Goal: Communication & Community: Answer question/provide support

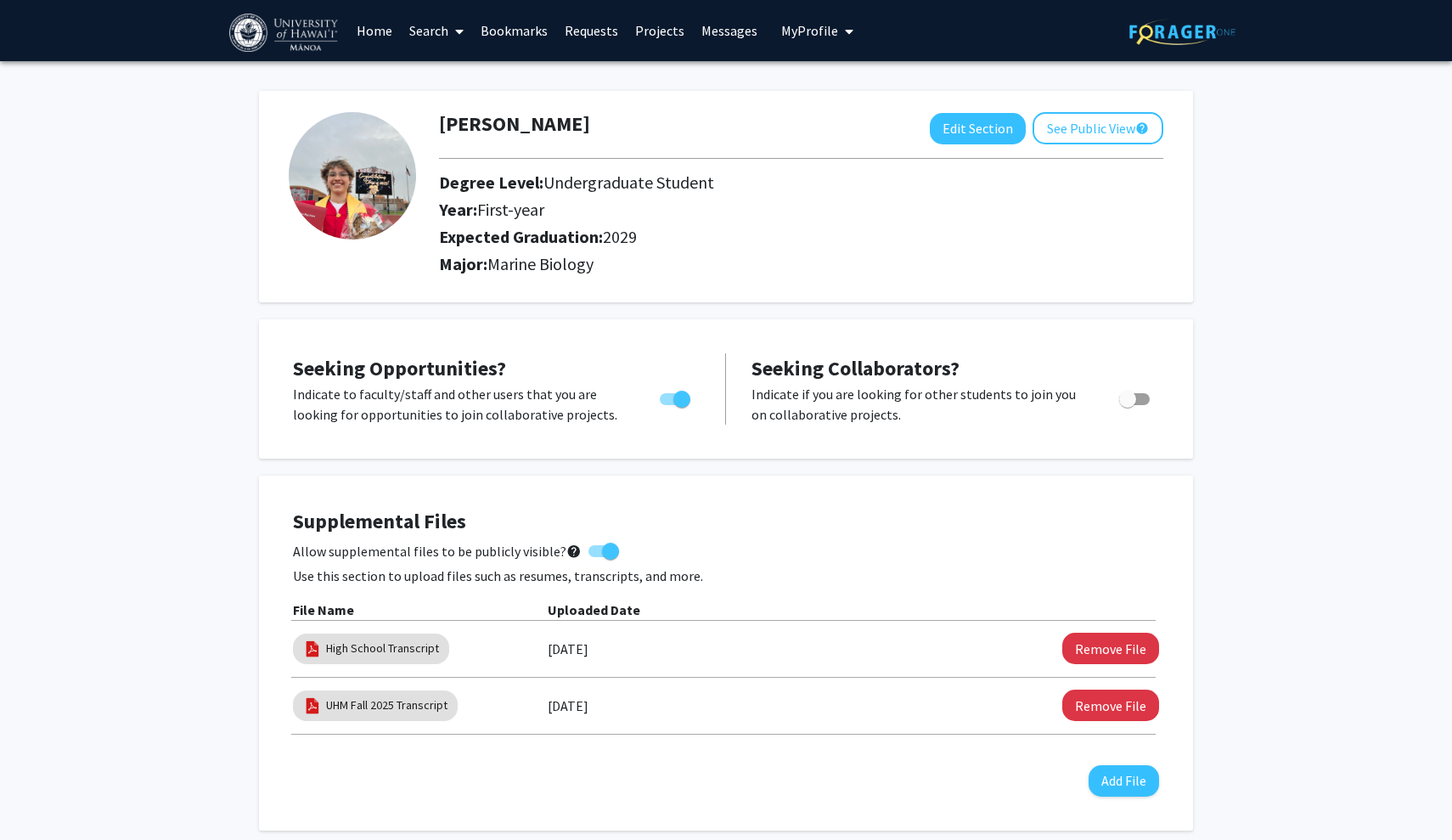
click at [590, 33] on link "Requests" at bounding box center [591, 30] width 70 height 60
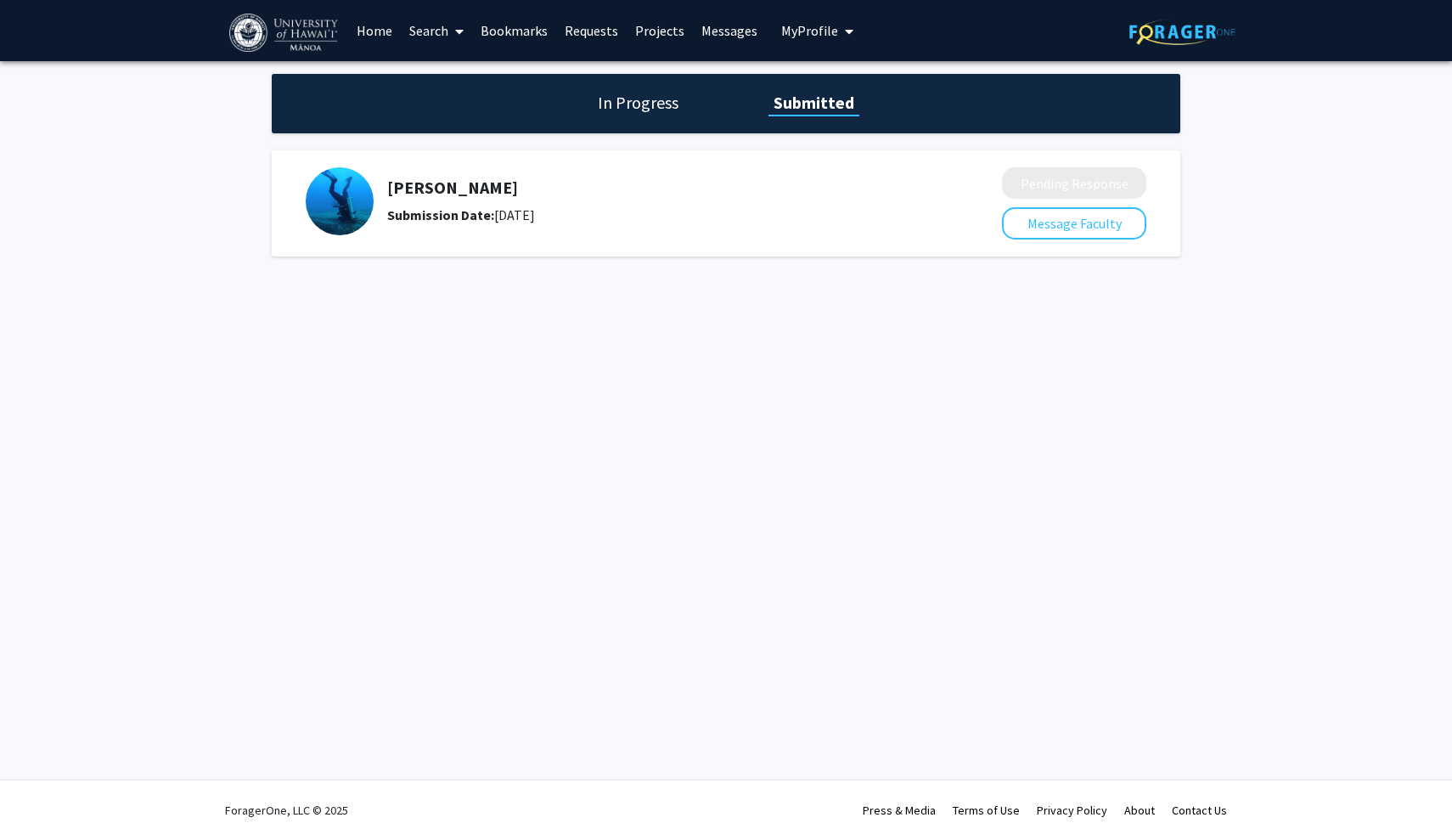
click at [793, 39] on span "My Profile" at bounding box center [810, 30] width 57 height 17
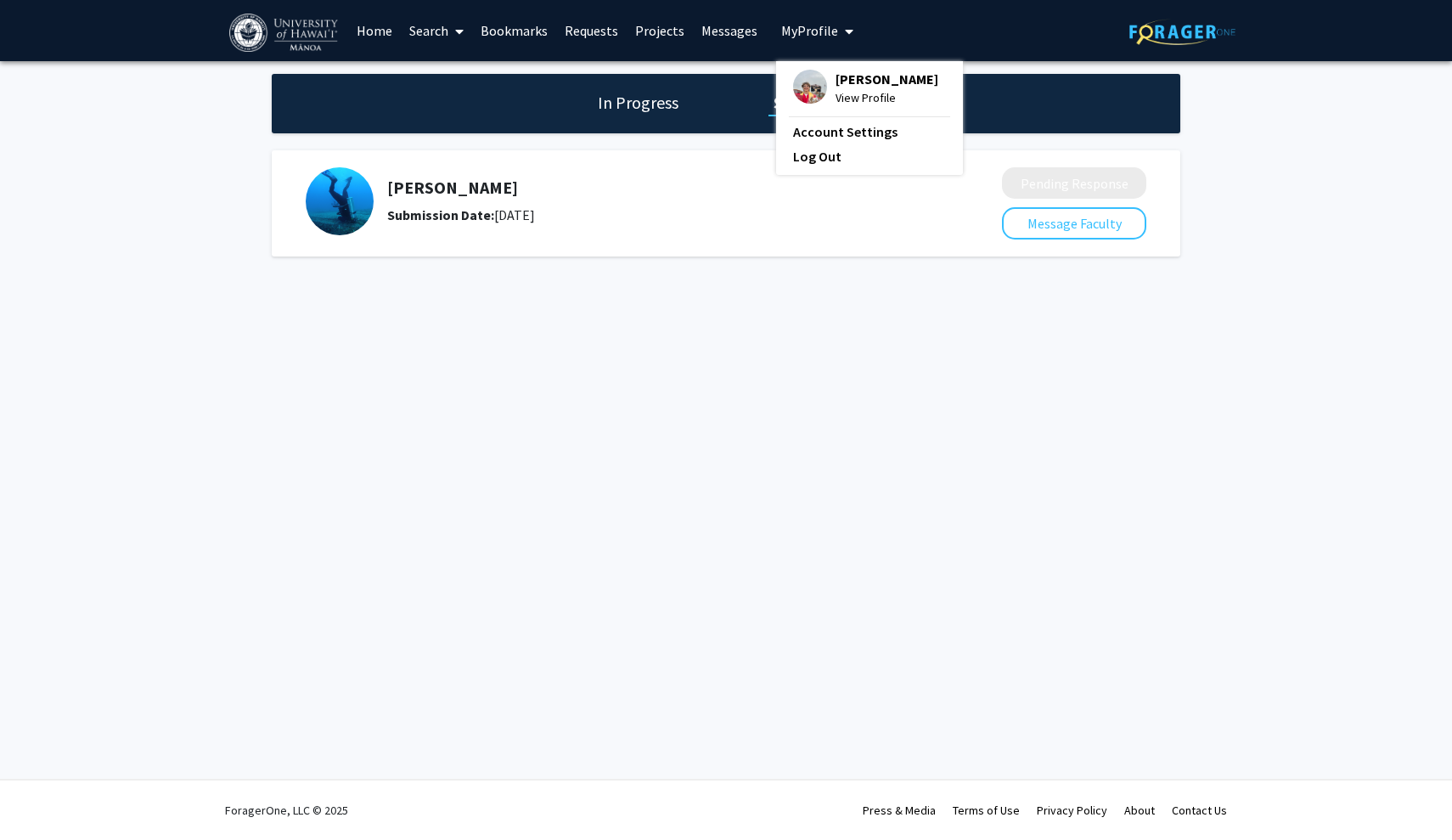
click at [823, 86] on div "Nic Collier View Profile" at bounding box center [866, 87] width 145 height 37
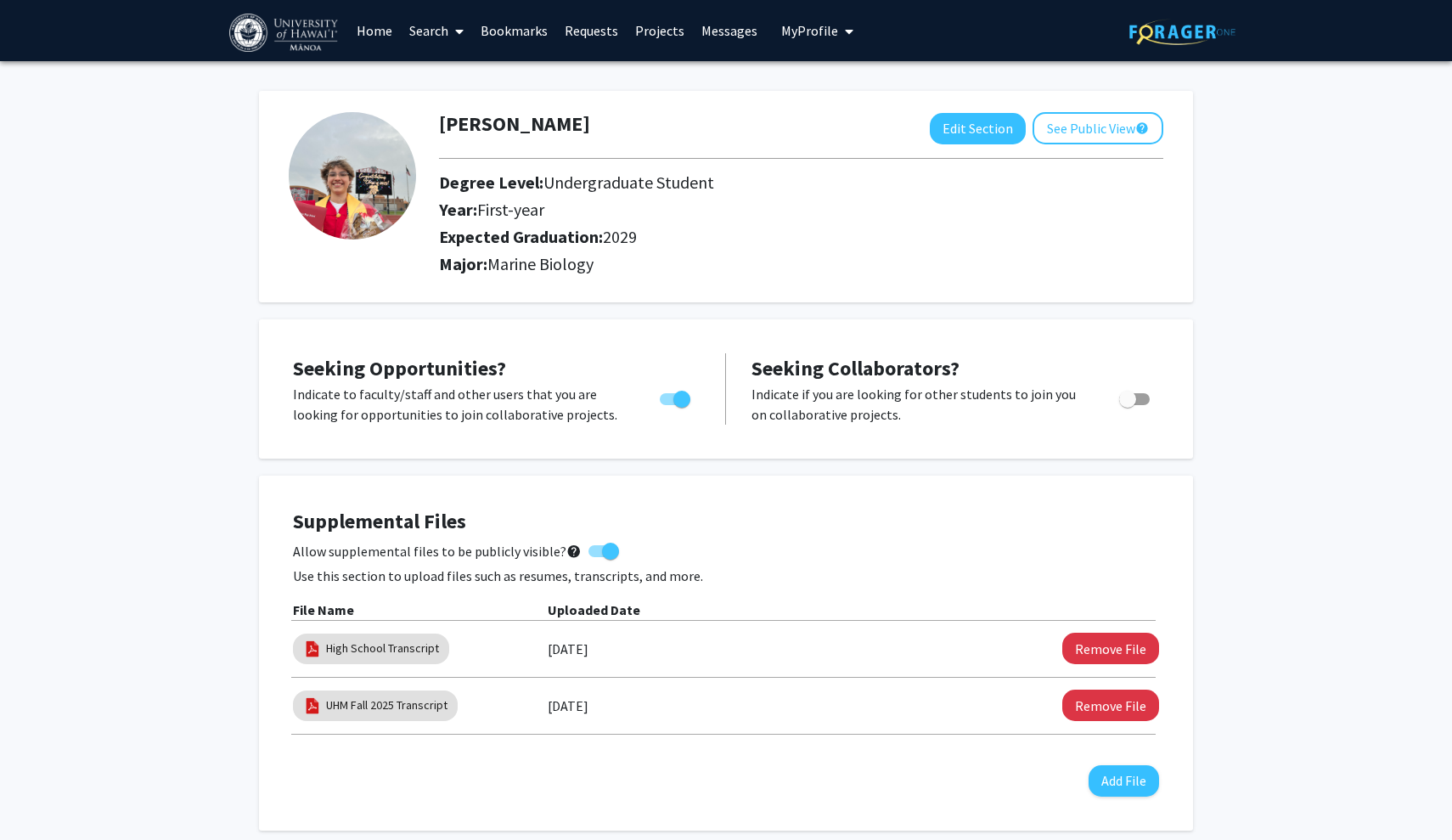
click at [591, 35] on link "Requests" at bounding box center [591, 30] width 70 height 60
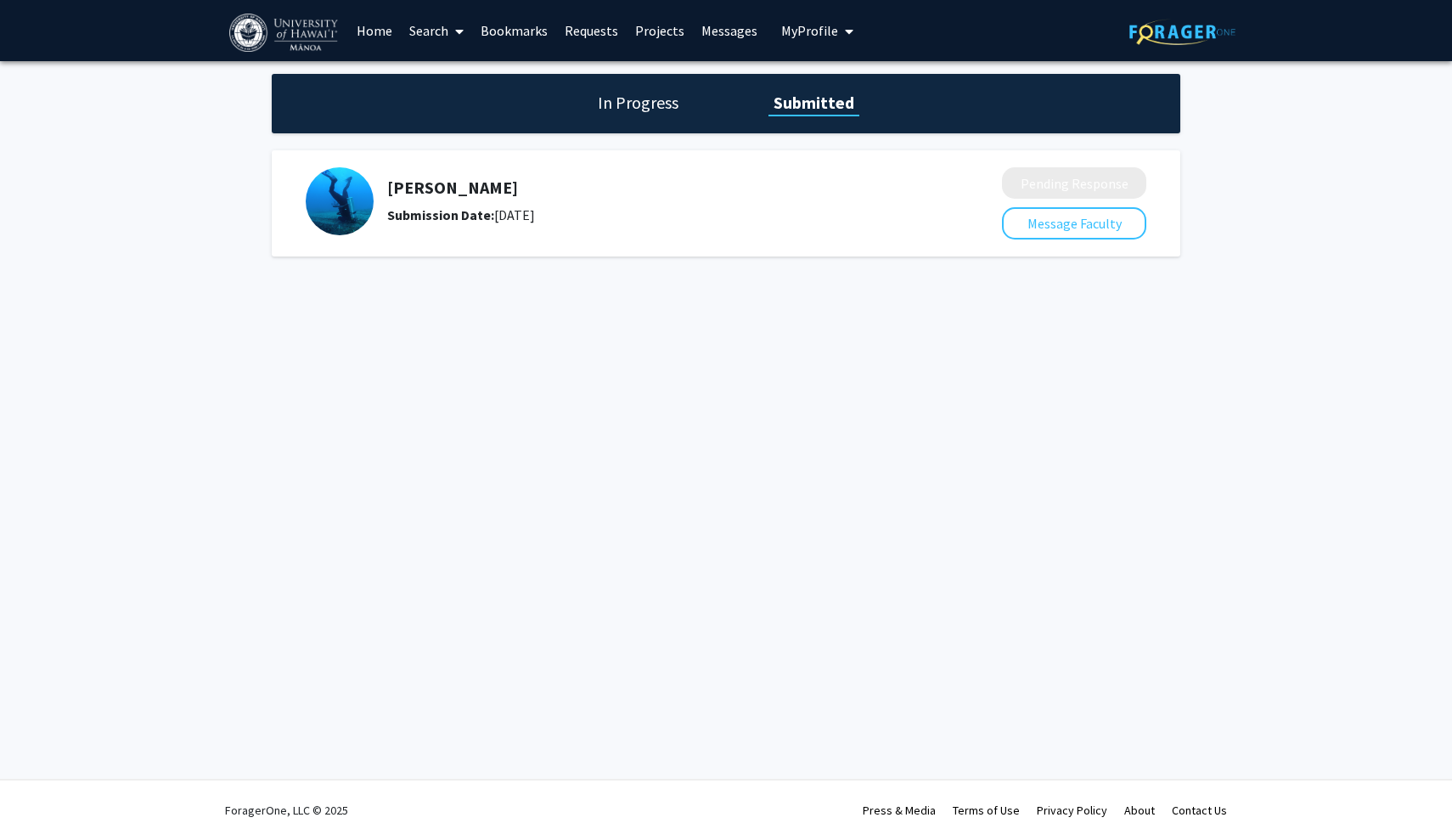
click at [436, 193] on h5 "[PERSON_NAME]" at bounding box center [650, 187] width 525 height 20
click at [343, 214] on img at bounding box center [340, 201] width 68 height 68
click at [490, 230] on div "Erik Franklin Submission Date: August 28, 2025" at bounding box center [642, 201] width 673 height 68
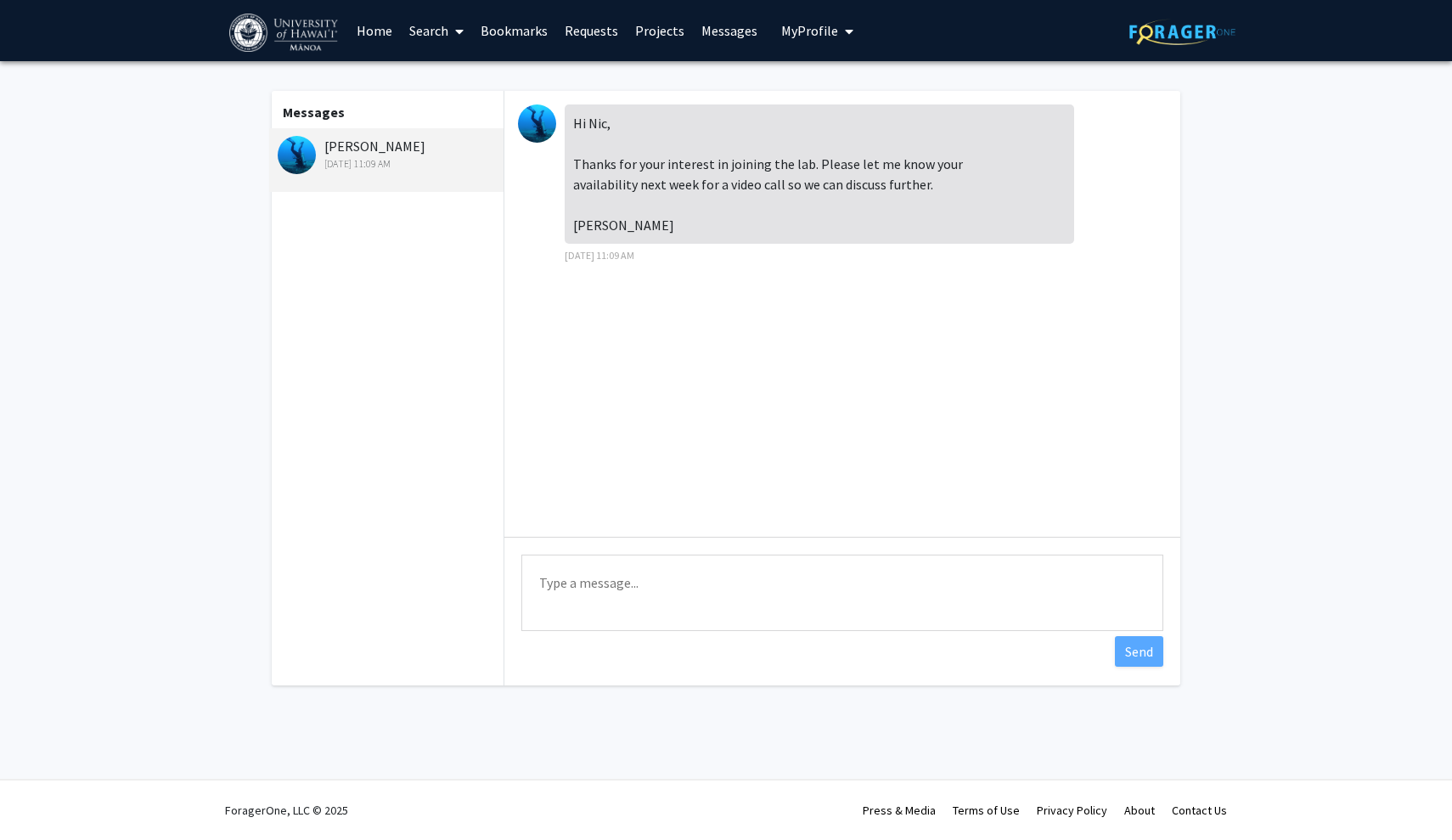
click at [735, 563] on textarea "Type a message" at bounding box center [843, 593] width 642 height 76
click at [824, 596] on textarea "Hello! I'm available anytime before 12 [DATE], [DATE], and" at bounding box center [843, 593] width 642 height 76
click at [822, 586] on textarea "Hello! I'm available anytime before 12 [DATE], [DATE], and" at bounding box center [843, 593] width 642 height 76
click at [943, 591] on textarea "Hello! I'm available anytime before 12 [DATE] and [DATE], and" at bounding box center [843, 593] width 642 height 76
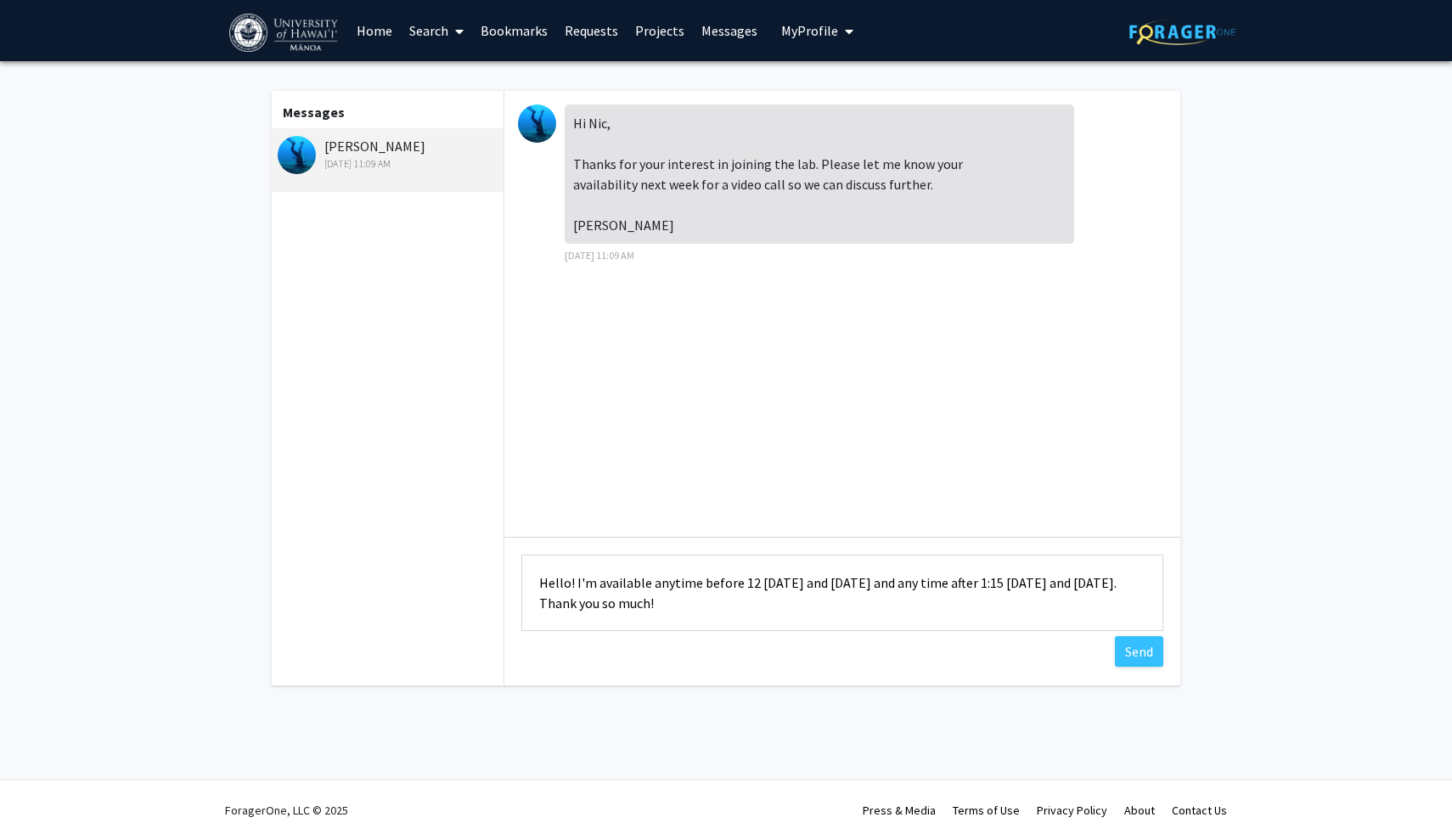
click at [596, 610] on textarea "Hello! I'm available anytime before 12 [DATE] and [DATE] and any time after 1:1…" at bounding box center [843, 593] width 642 height 76
click at [598, 609] on textarea "Hello! I'm available anytime before 12 [DATE] and [DATE] and any time after 1:1…" at bounding box center [843, 593] width 642 height 76
click at [750, 627] on textarea "Hello! I'm available anytime before 12 [DATE] and [DATE] and any time after 1:1…" at bounding box center [843, 593] width 642 height 76
type textarea "Hello! I'm available anytime before 12 [DATE] and [DATE] and any time after 1:1…"
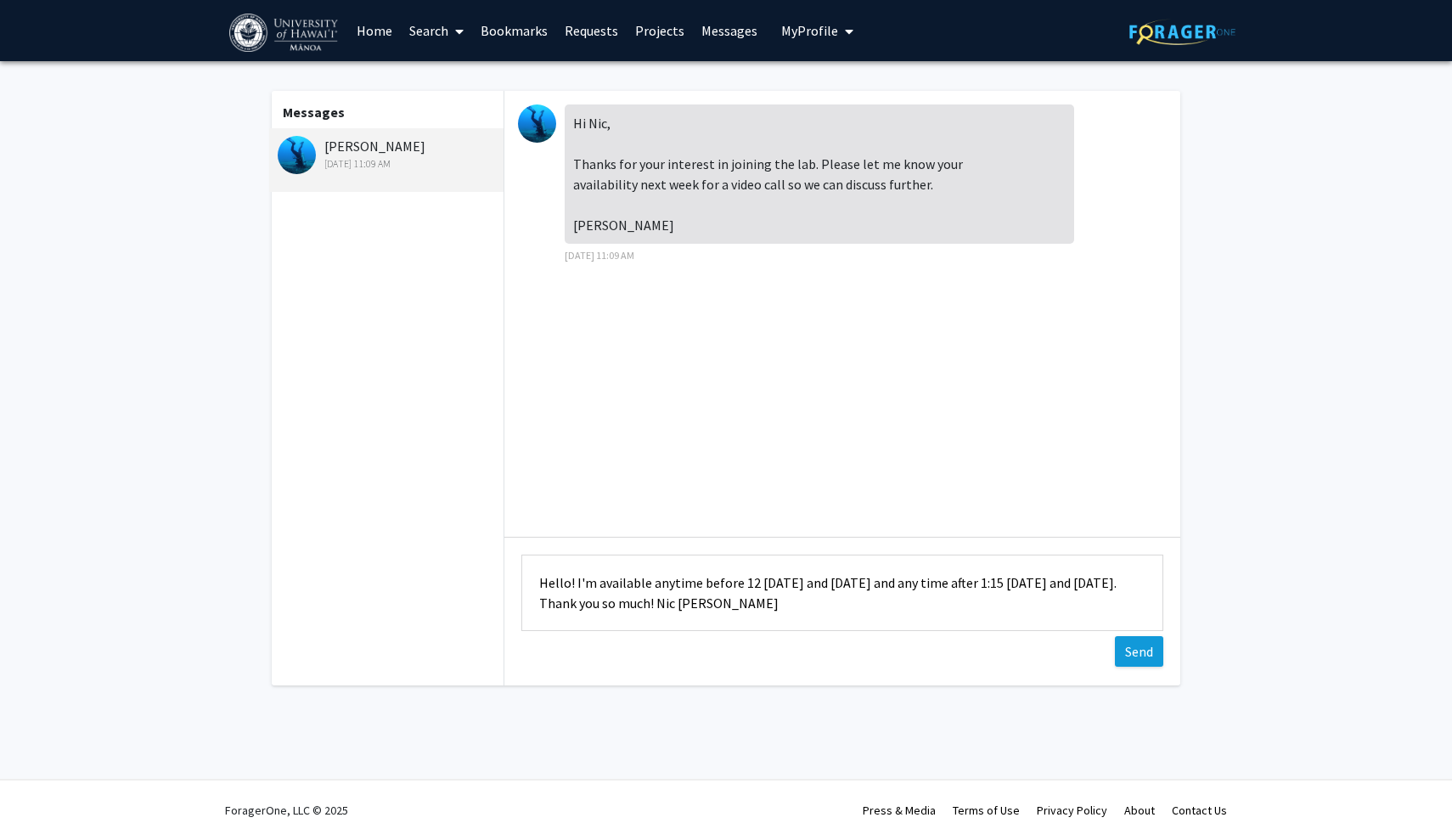
click at [1132, 652] on button "Send" at bounding box center [1139, 651] width 48 height 30
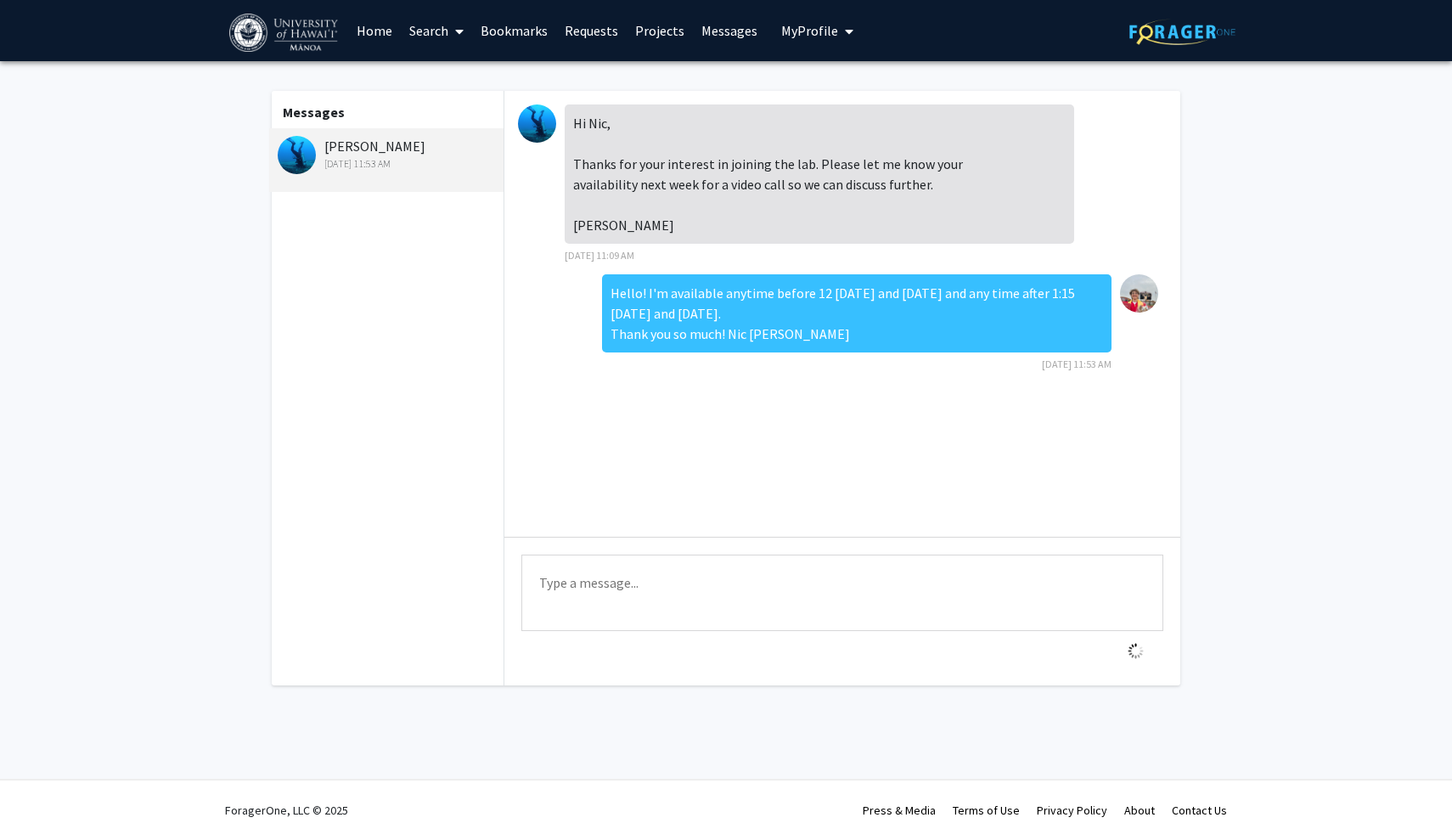
scroll to position [0, 0]
click at [373, 147] on div "[PERSON_NAME] [DATE] 11:53 AM" at bounding box center [388, 154] width 221 height 36
click at [534, 127] on img at bounding box center [537, 124] width 38 height 38
click at [537, 127] on img at bounding box center [537, 124] width 38 height 38
click at [556, 116] on div at bounding box center [541, 124] width 47 height 38
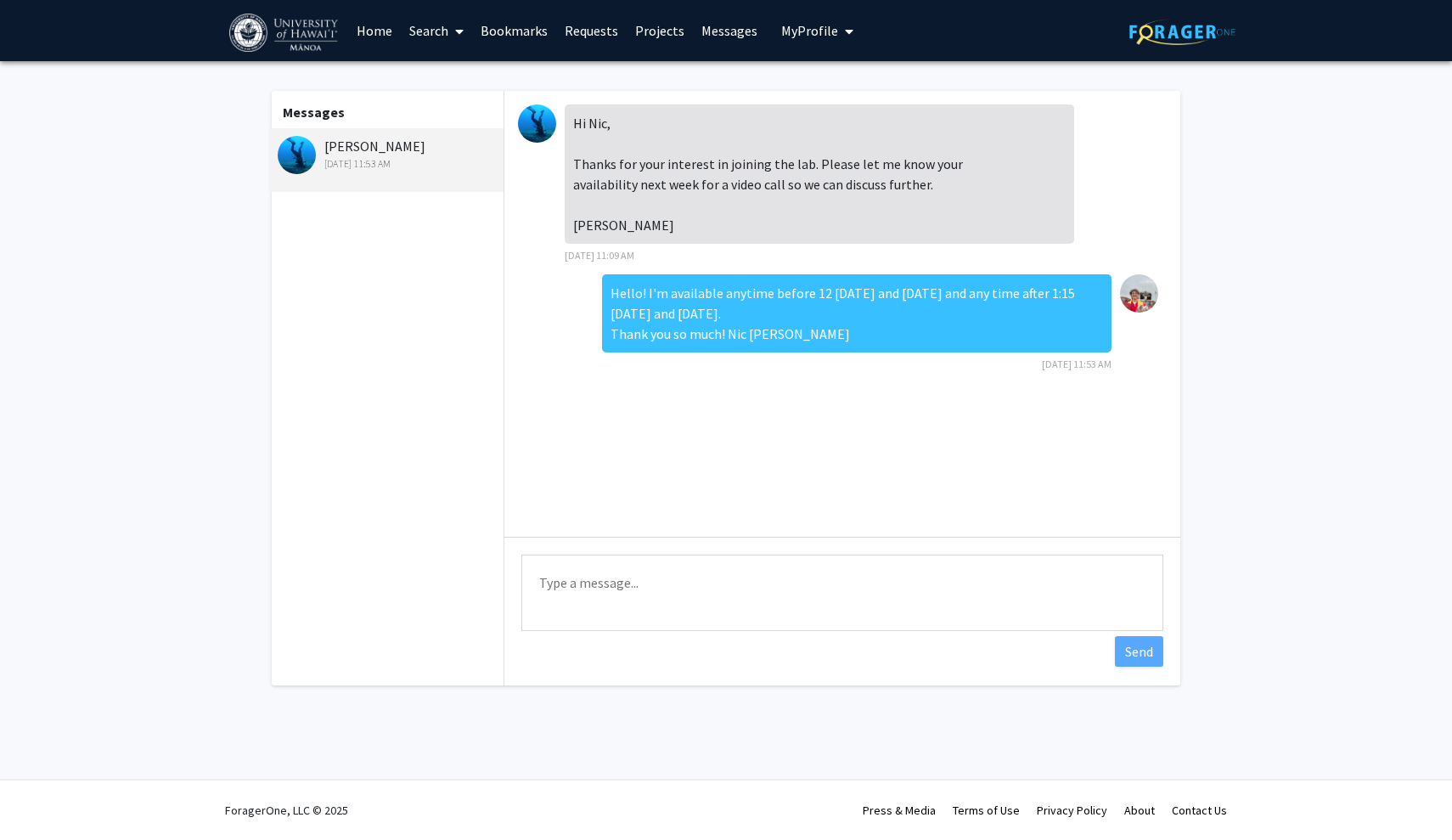
click at [602, 29] on link "Requests" at bounding box center [591, 30] width 70 height 60
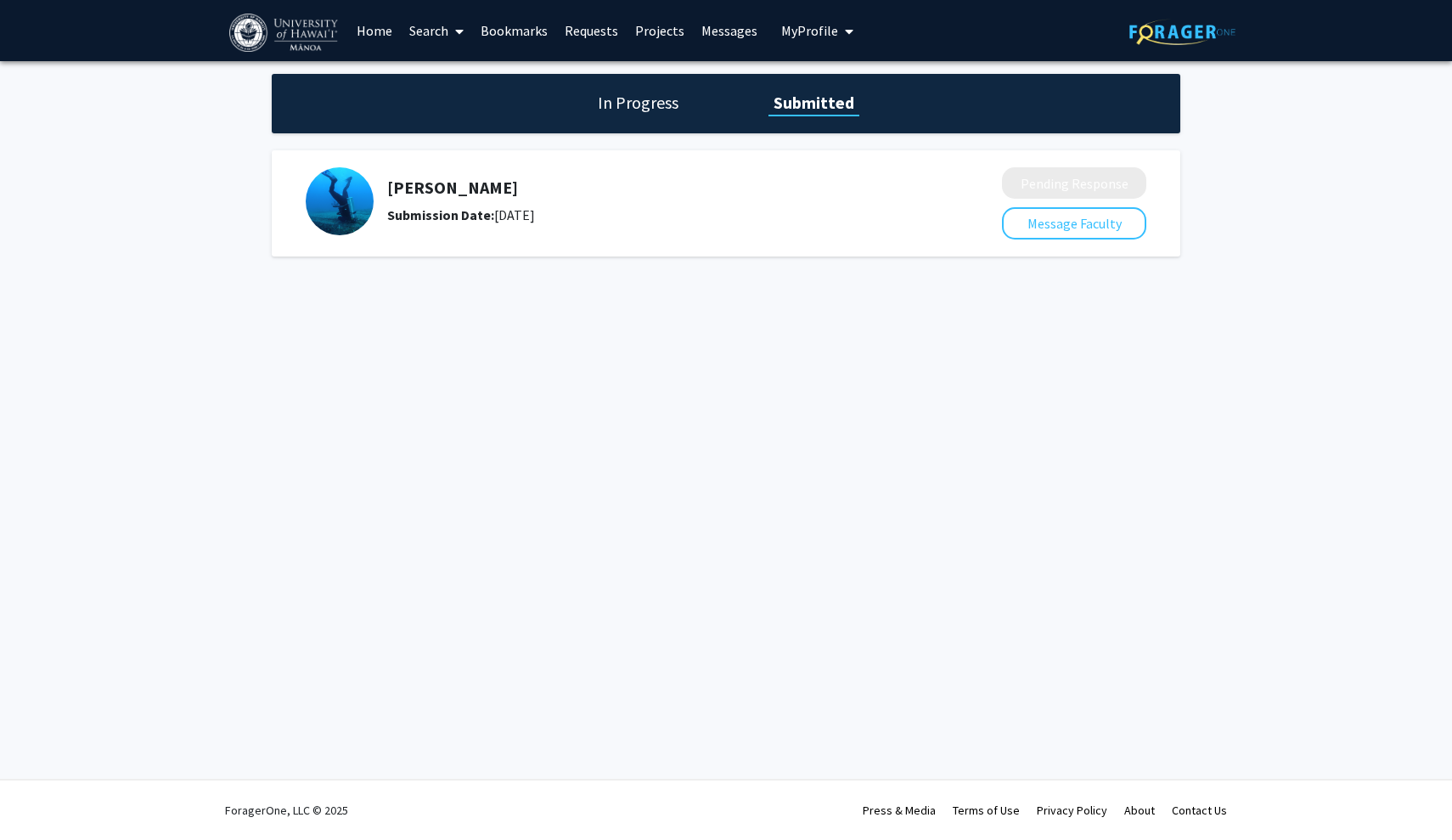
click at [609, 103] on h1 "In Progress" at bounding box center [639, 103] width 91 height 24
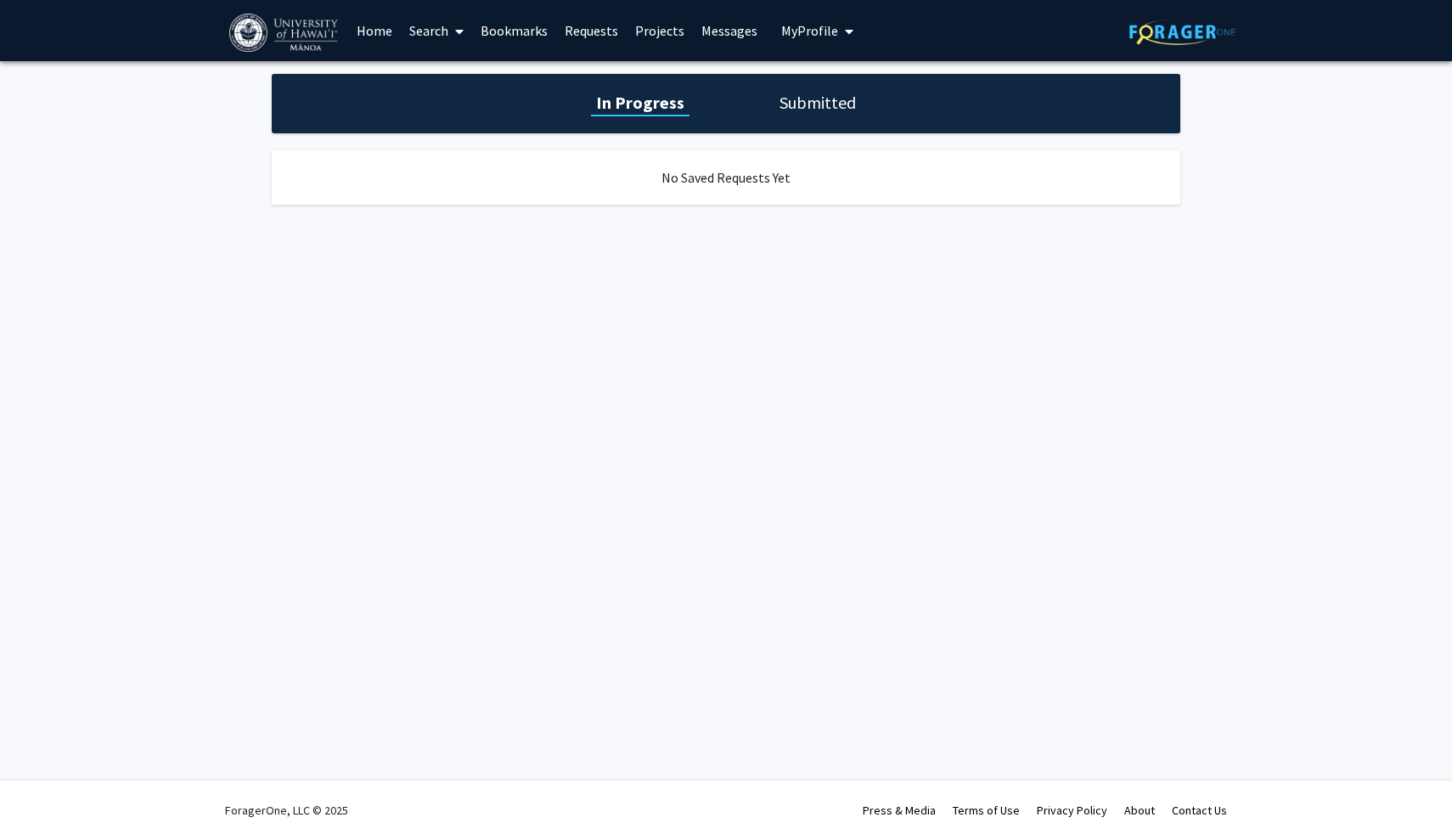
click at [811, 121] on div "In Progress Submitted" at bounding box center [726, 104] width 908 height 60
click at [797, 98] on h1 "Submitted" at bounding box center [817, 103] width 86 height 24
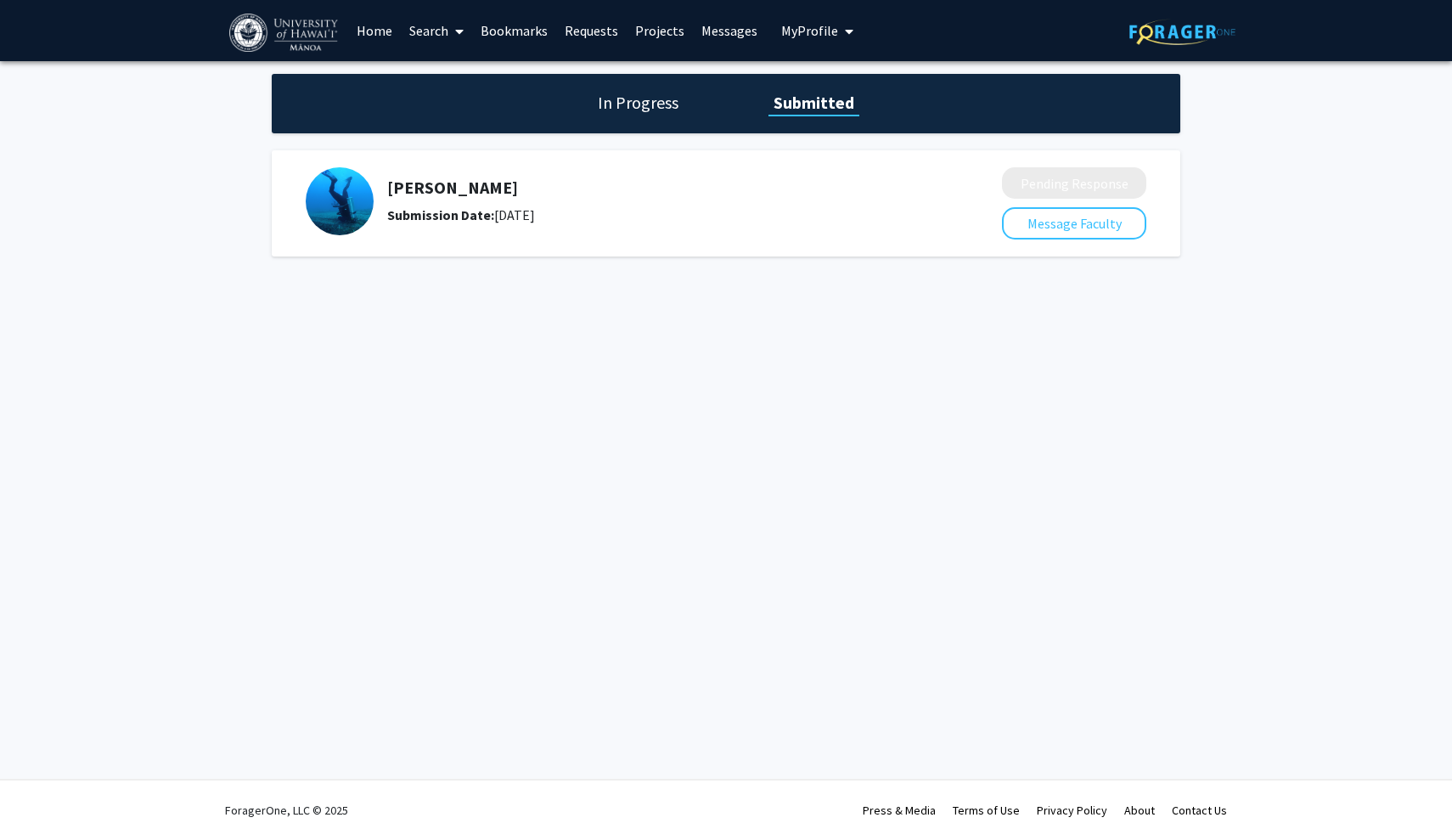
click at [403, 188] on h5 "[PERSON_NAME]" at bounding box center [650, 187] width 525 height 20
click at [349, 210] on img at bounding box center [340, 201] width 68 height 68
click at [349, 209] on img at bounding box center [340, 201] width 68 height 68
click at [429, 35] on link "Search" at bounding box center [436, 30] width 71 height 60
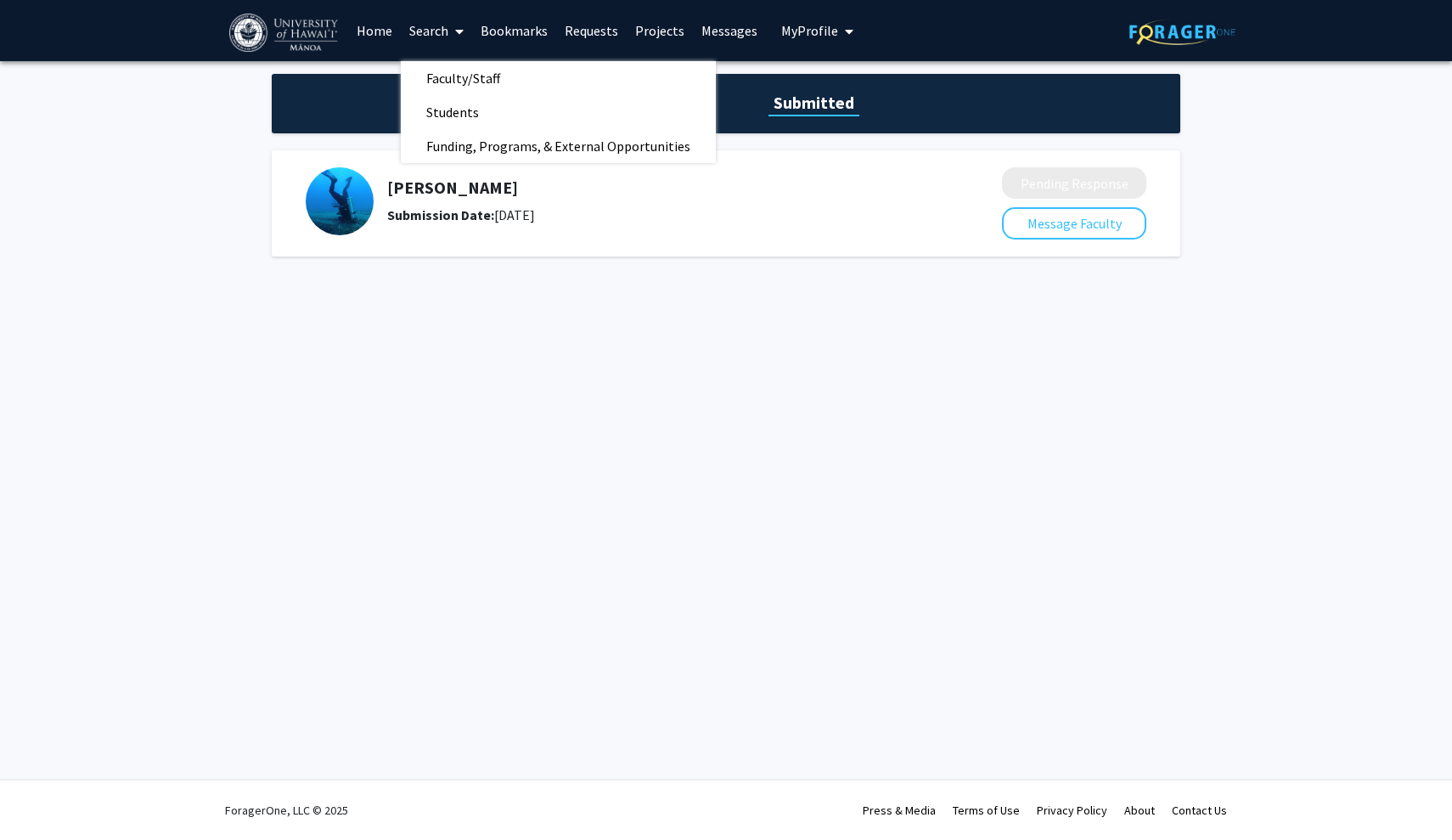
click at [516, 25] on link "Bookmarks" at bounding box center [514, 30] width 84 height 60
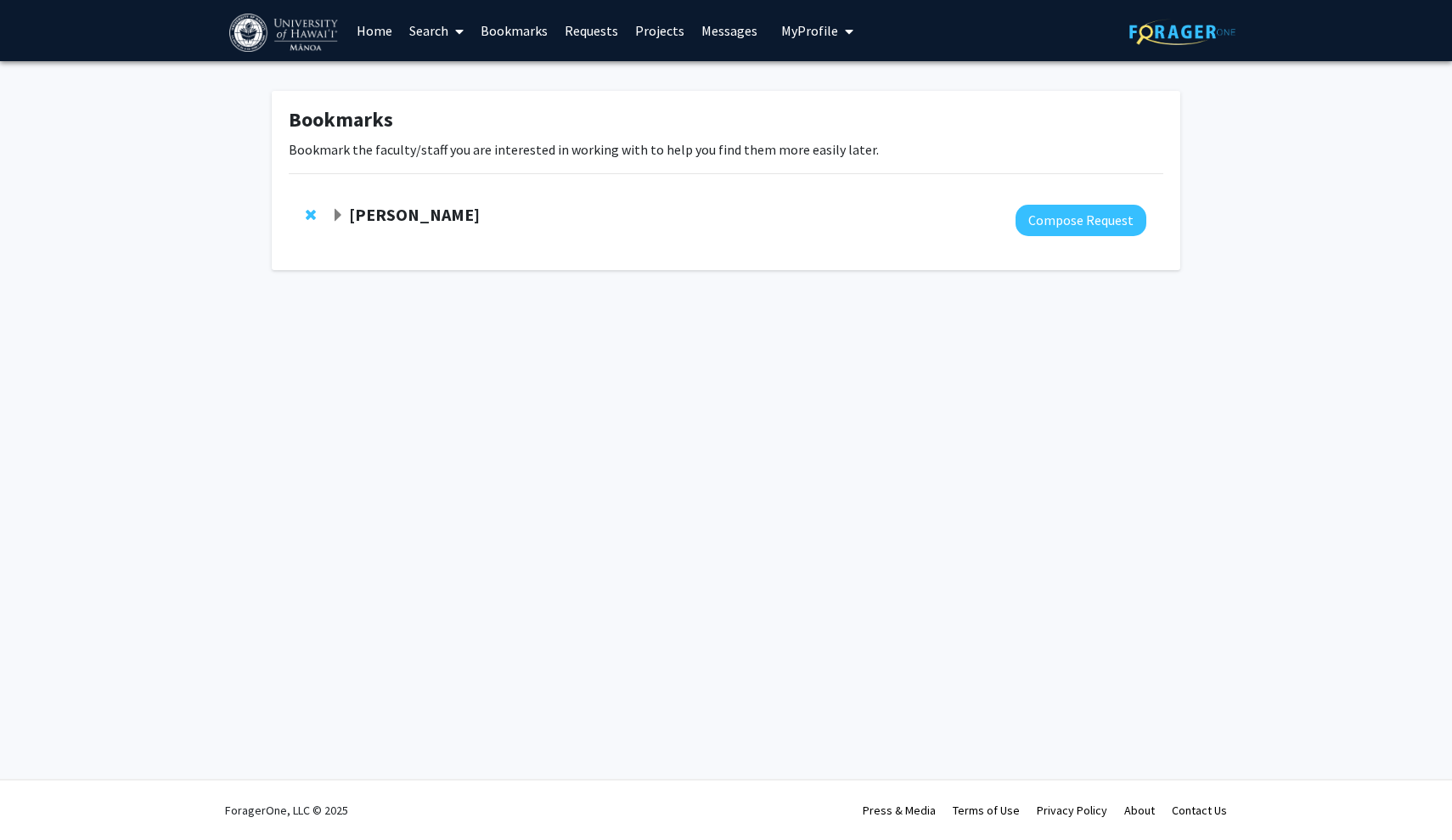
click at [387, 220] on strong "[PERSON_NAME]" at bounding box center [414, 215] width 131 height 21
